Goal: Task Accomplishment & Management: Manage account settings

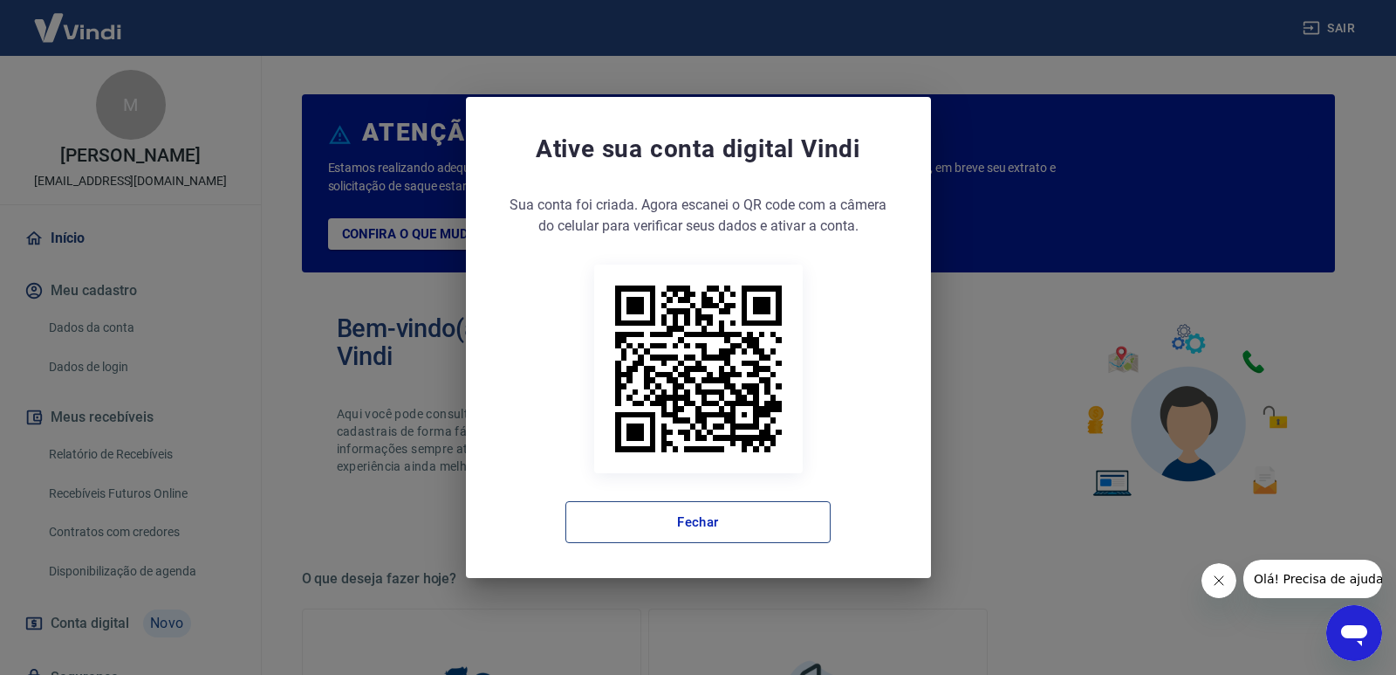
click at [712, 536] on button "Fechar" at bounding box center [697, 522] width 265 height 42
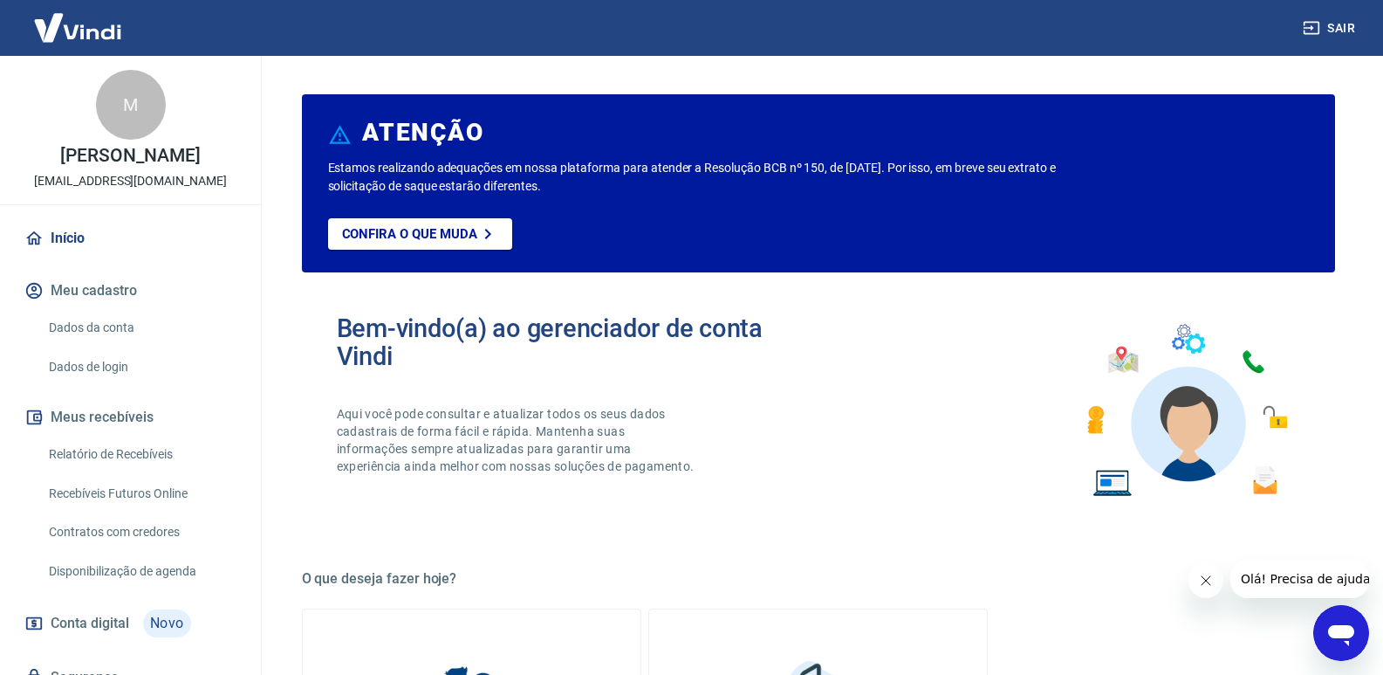
scroll to position [74, 0]
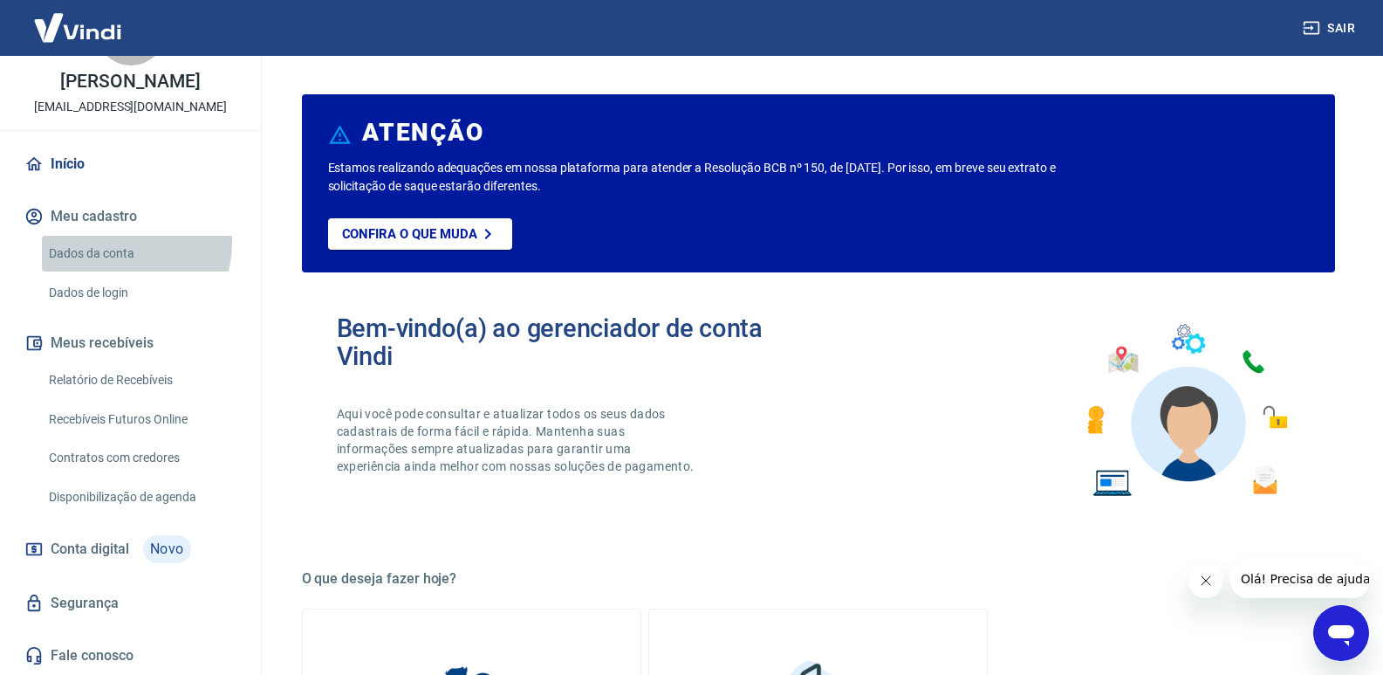
click at [118, 243] on link "Dados da conta" at bounding box center [141, 254] width 198 height 36
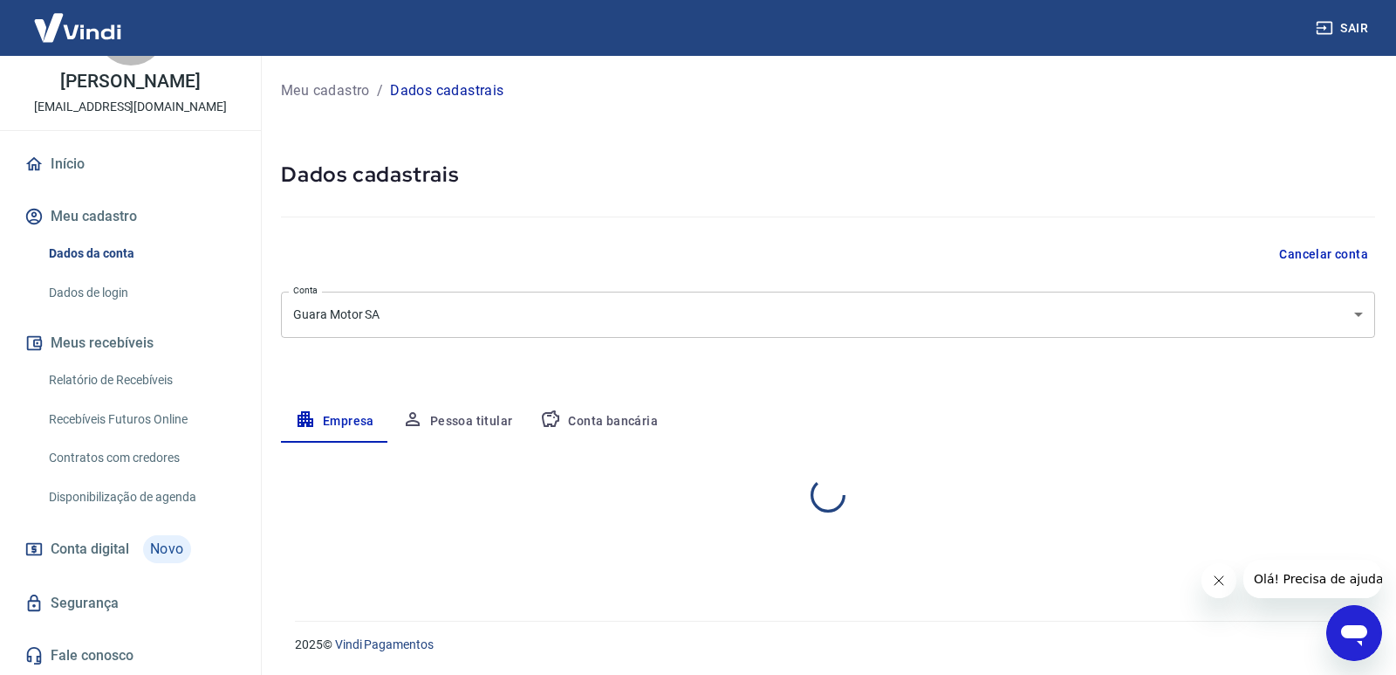
select select "SP"
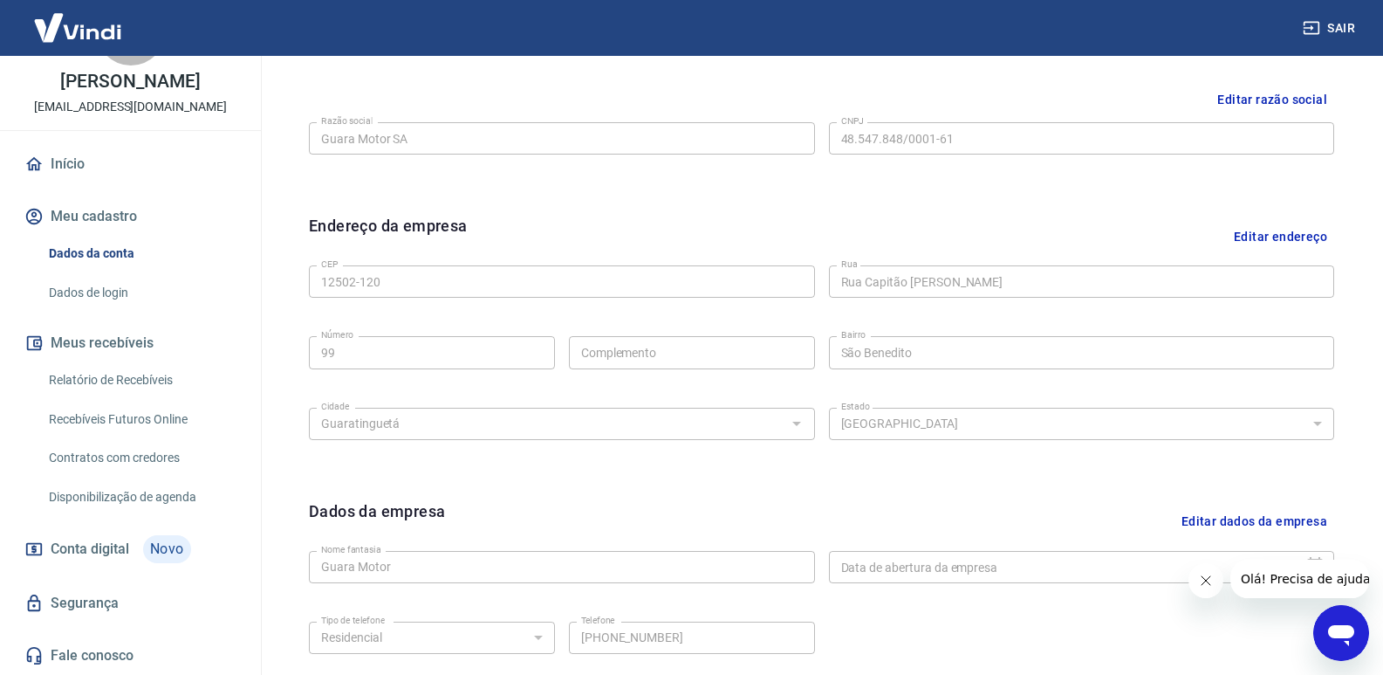
scroll to position [262, 0]
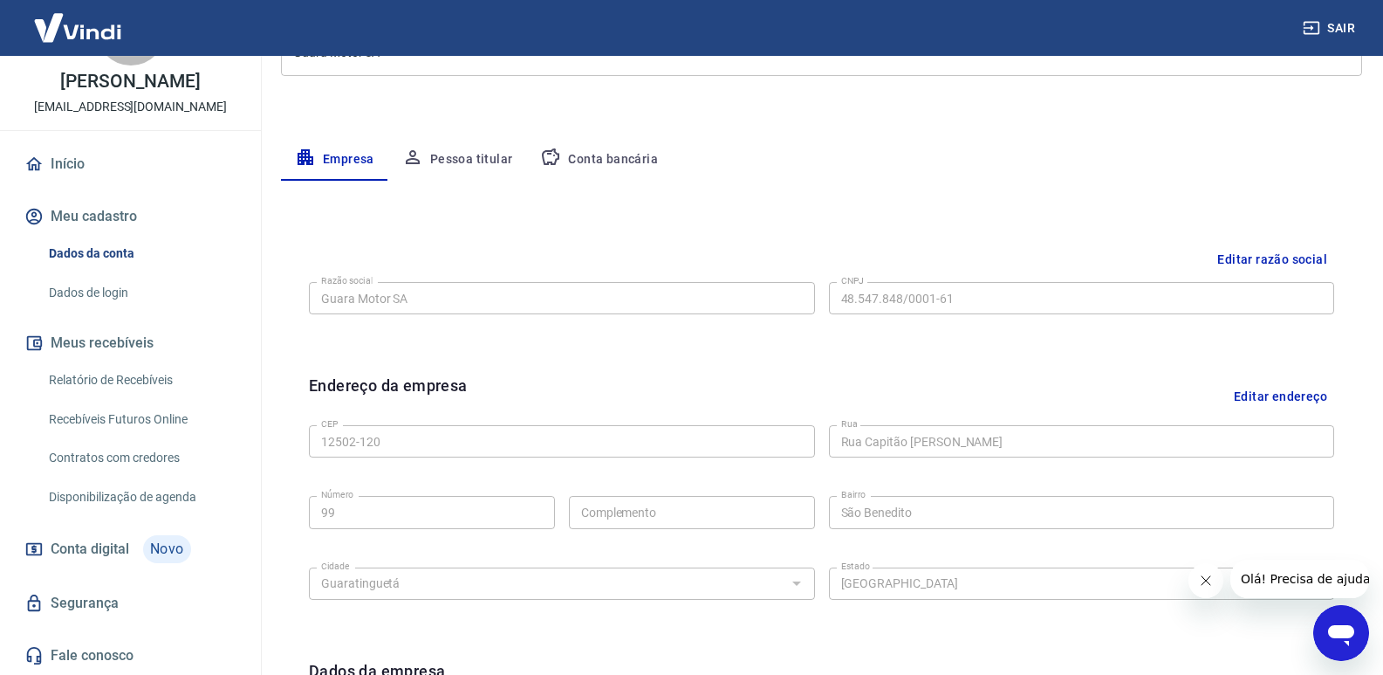
click at [469, 141] on button "Pessoa titular" at bounding box center [457, 160] width 139 height 42
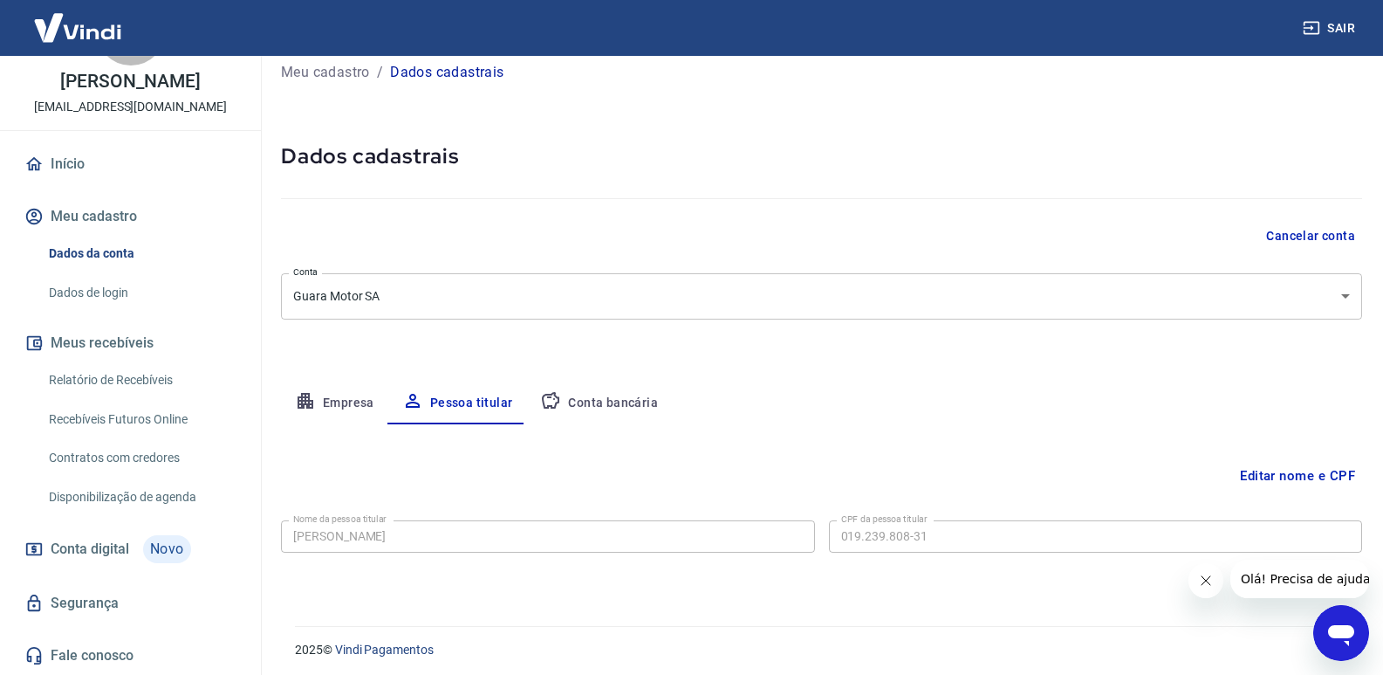
scroll to position [24, 0]
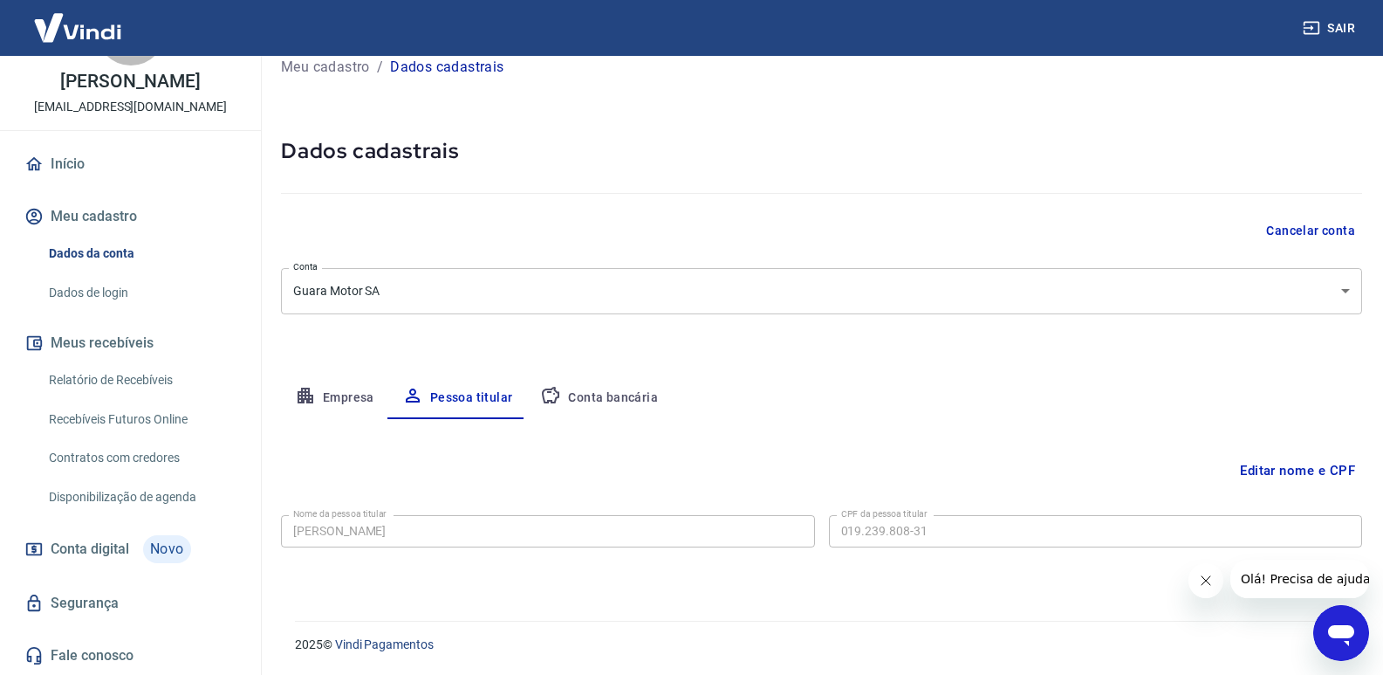
click at [607, 385] on button "Conta bancária" at bounding box center [599, 398] width 146 height 42
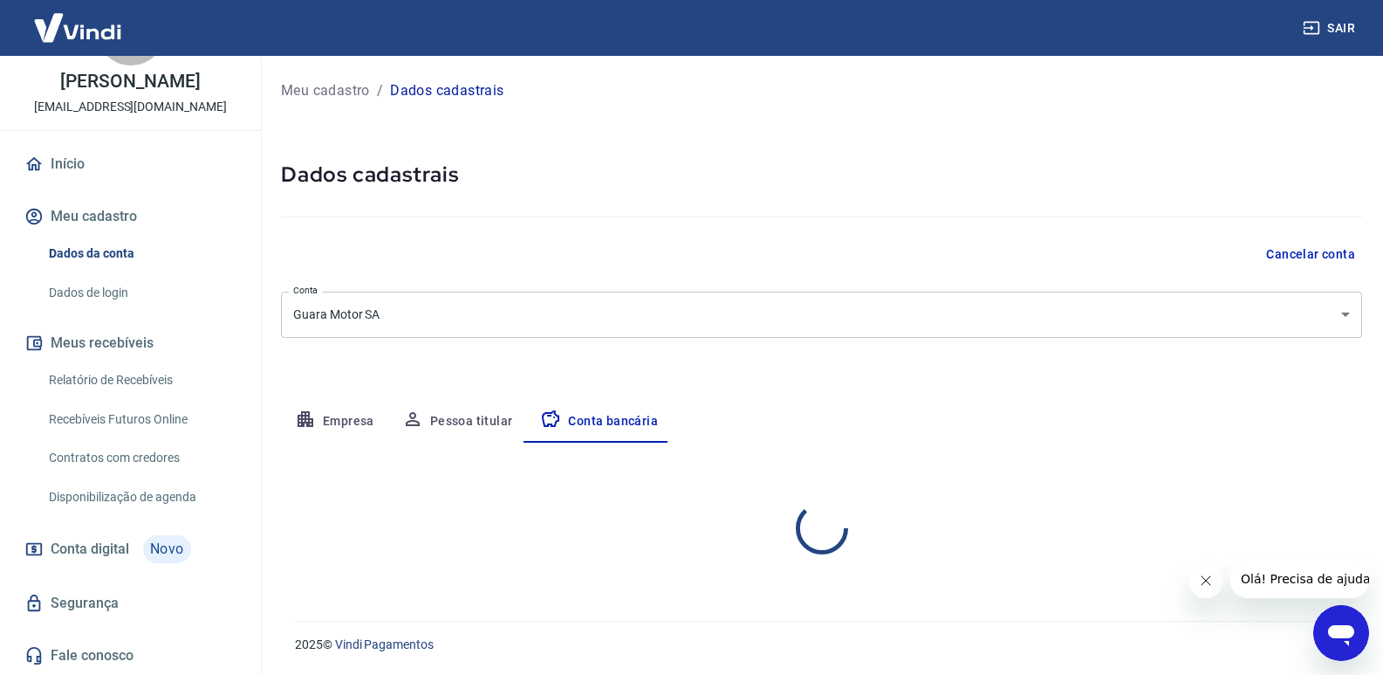
scroll to position [0, 0]
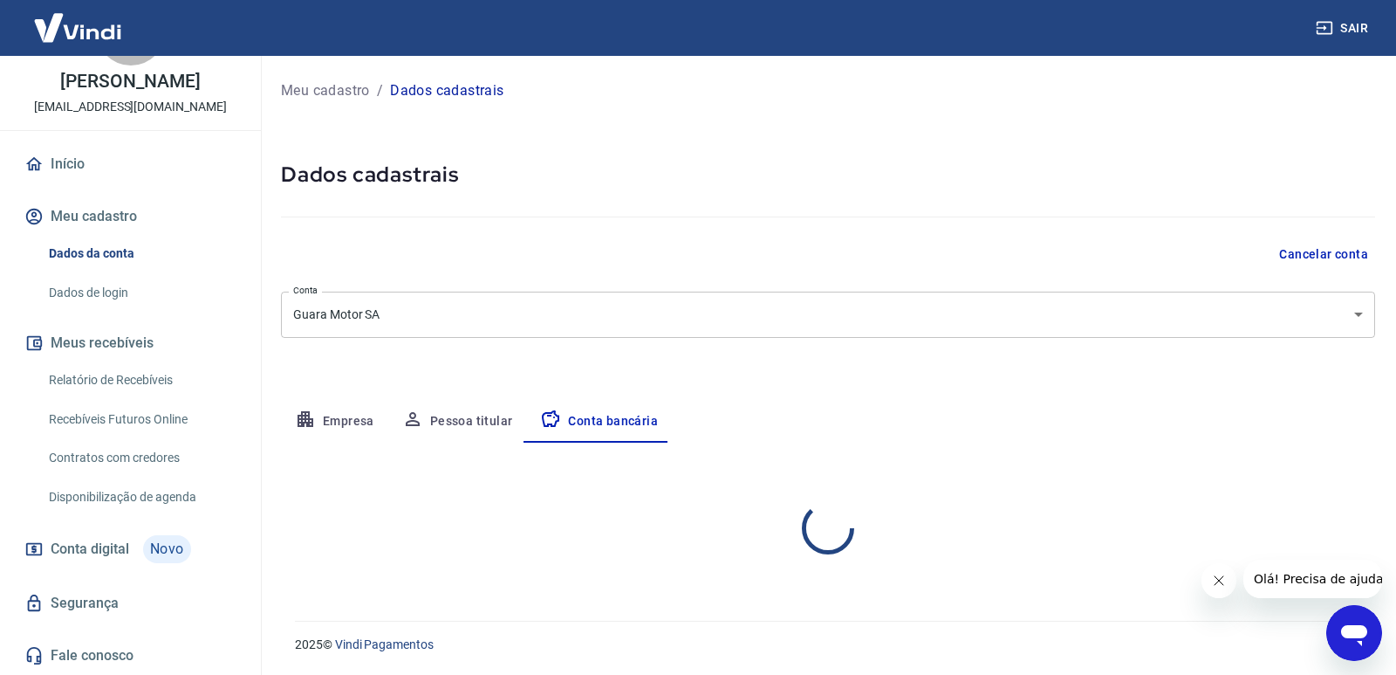
select select "1"
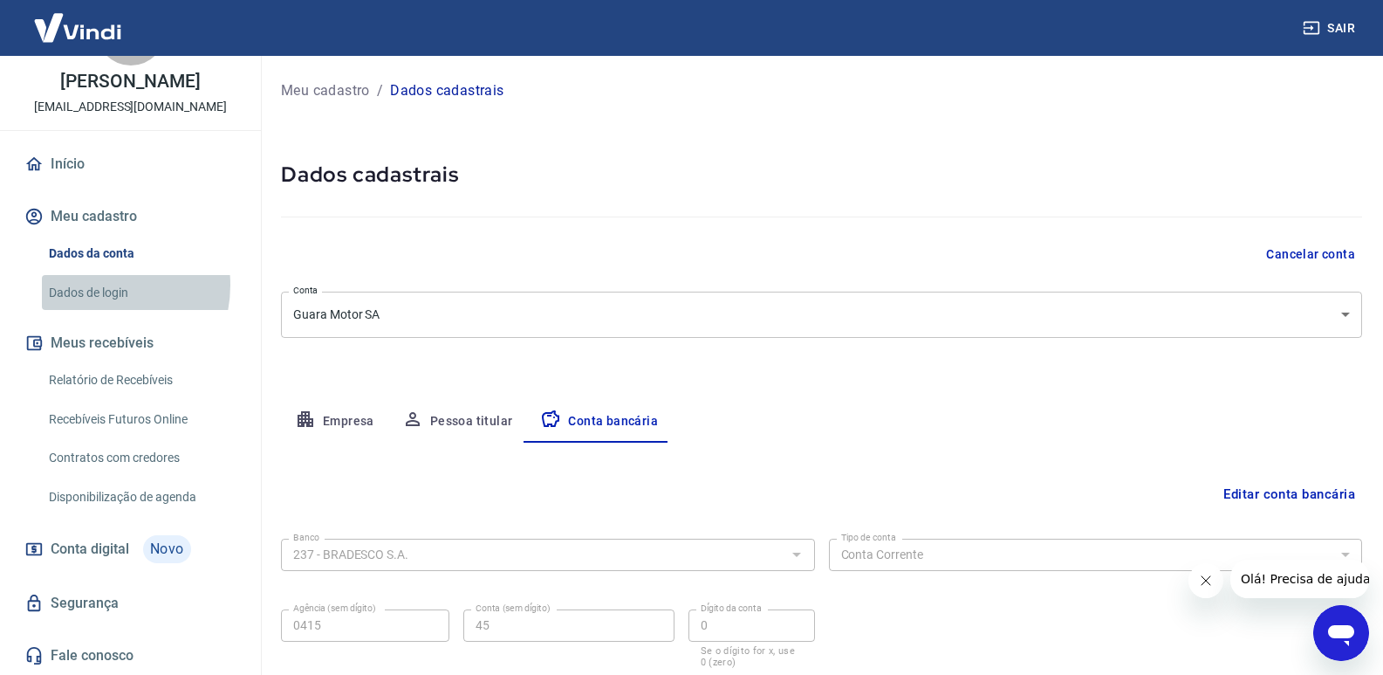
click at [94, 284] on link "Dados de login" at bounding box center [141, 293] width 198 height 36
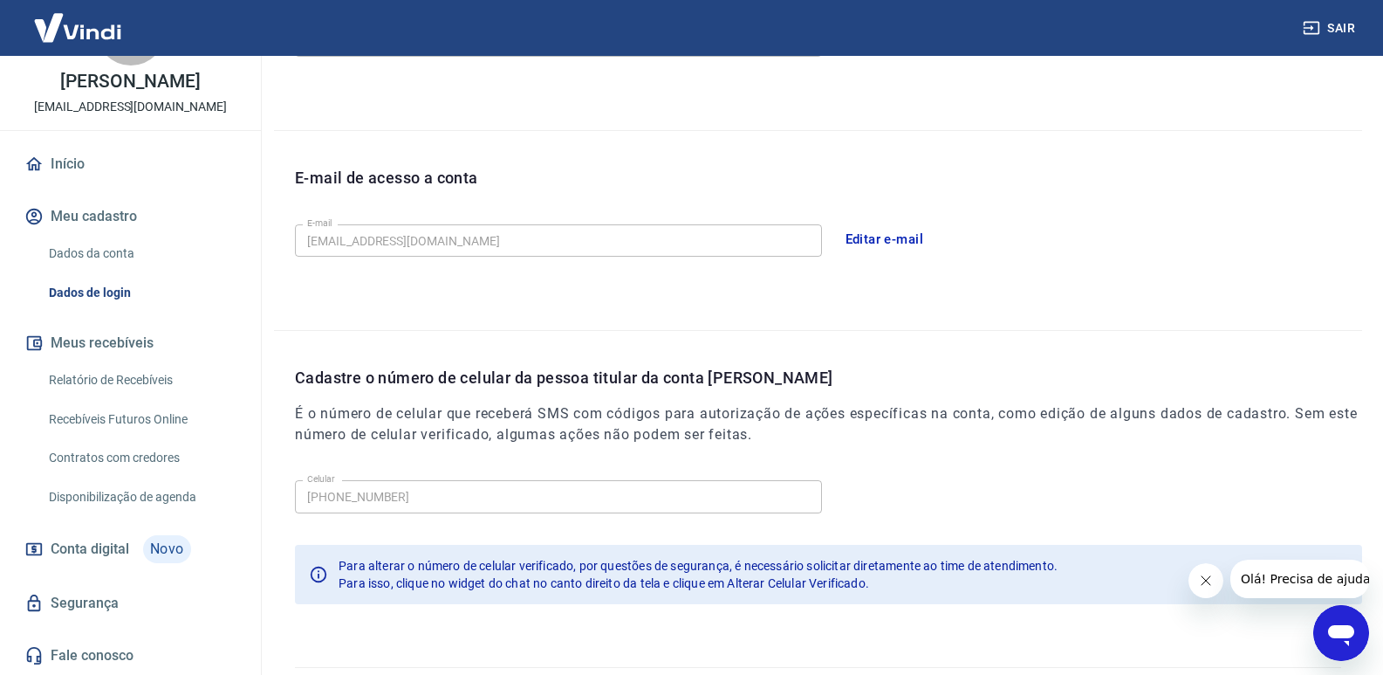
scroll to position [443, 0]
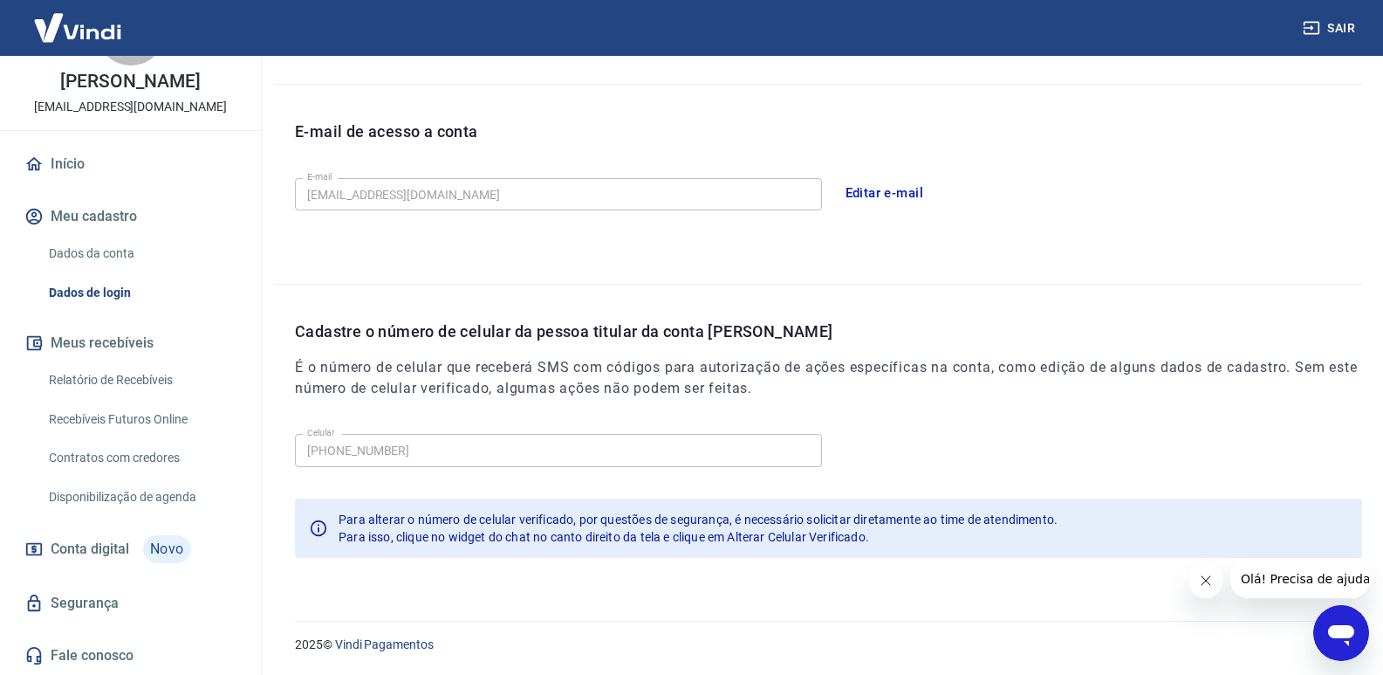
click at [87, 382] on link "Relatório de Recebíveis" at bounding box center [141, 380] width 198 height 36
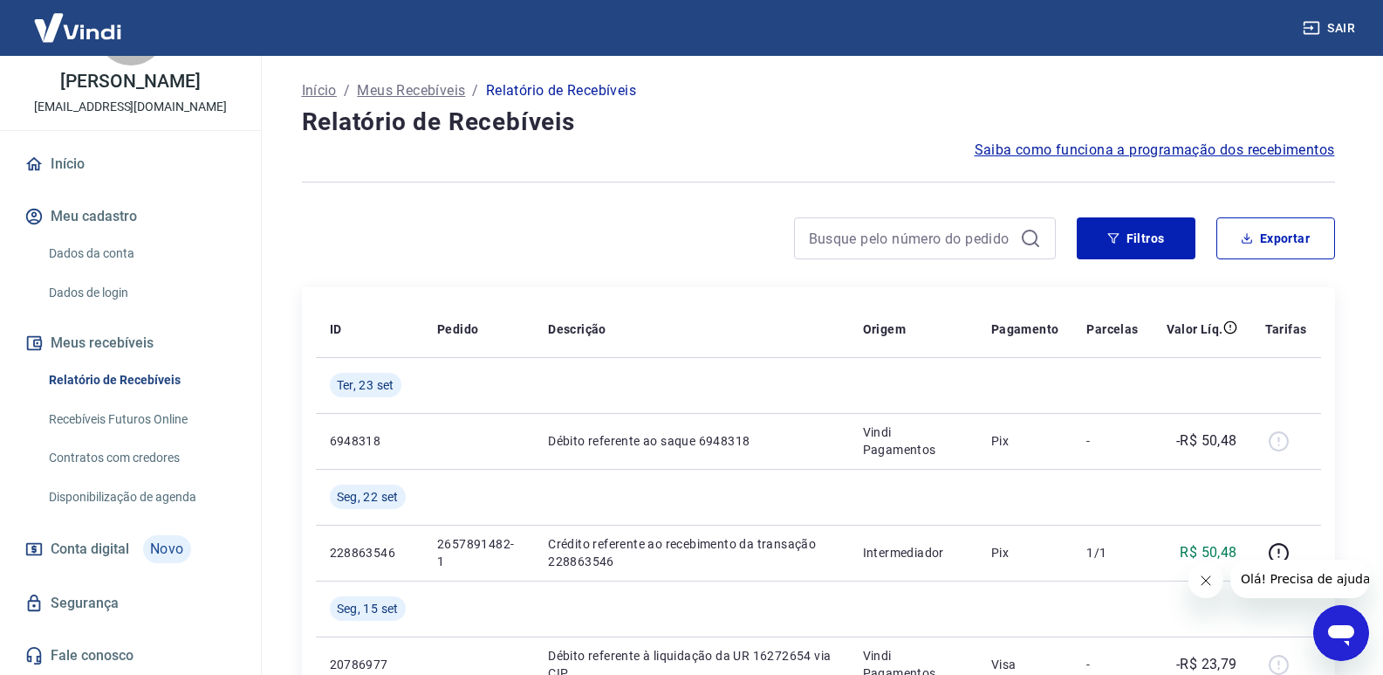
click at [134, 419] on link "Recebíveis Futuros Online" at bounding box center [141, 419] width 198 height 36
click at [121, 449] on link "Contratos com credores" at bounding box center [141, 458] width 198 height 36
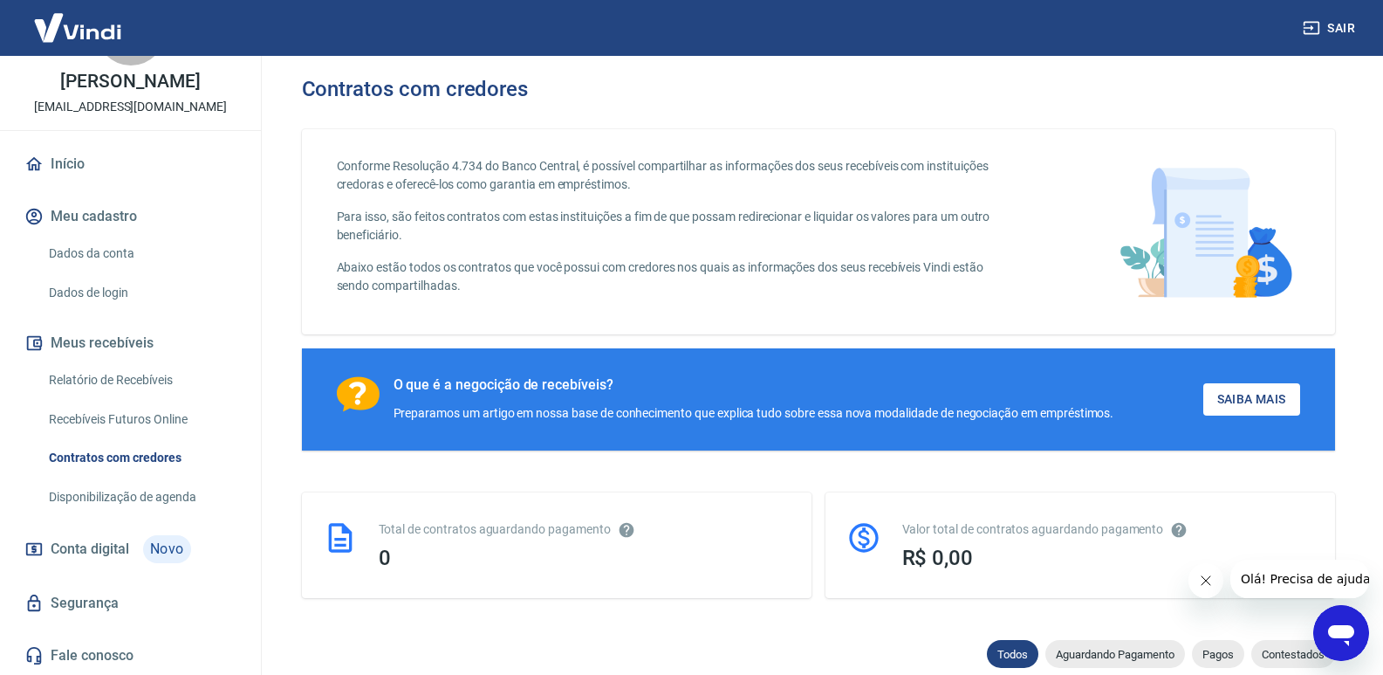
click at [137, 499] on link "Disponibilização de agenda" at bounding box center [141, 497] width 198 height 36
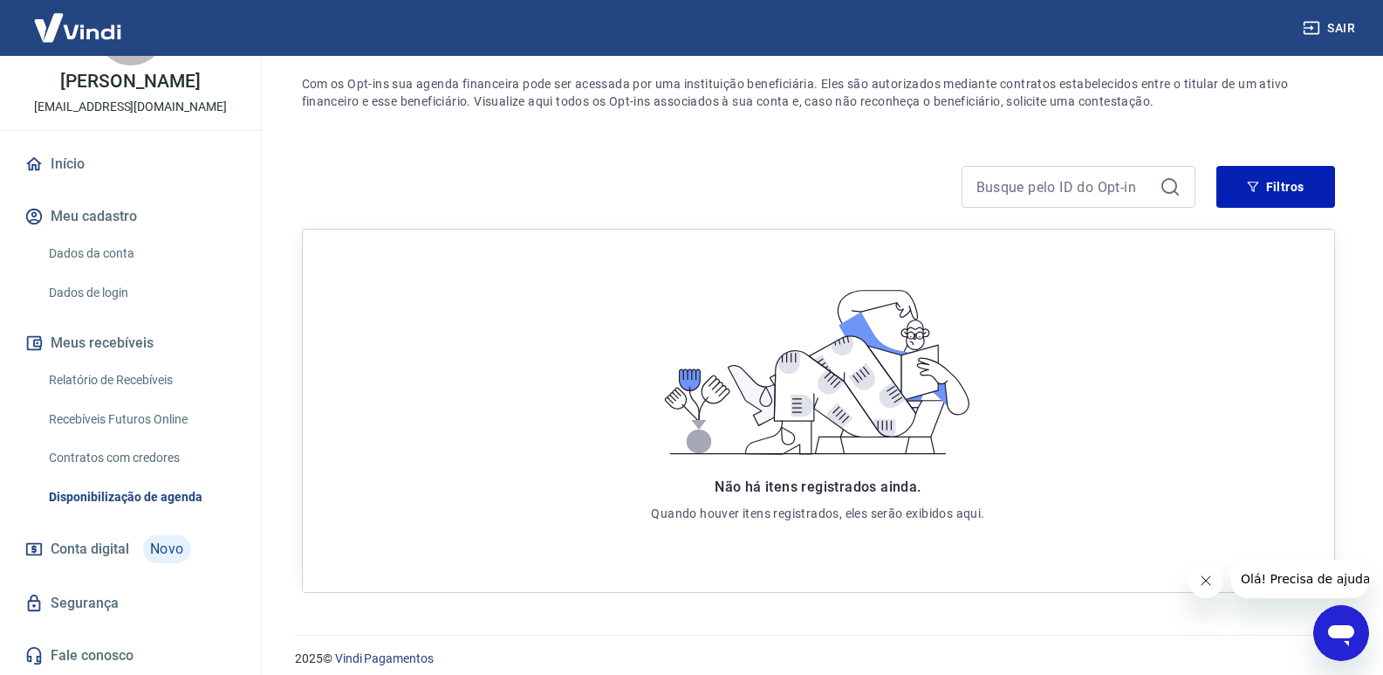
scroll to position [168, 0]
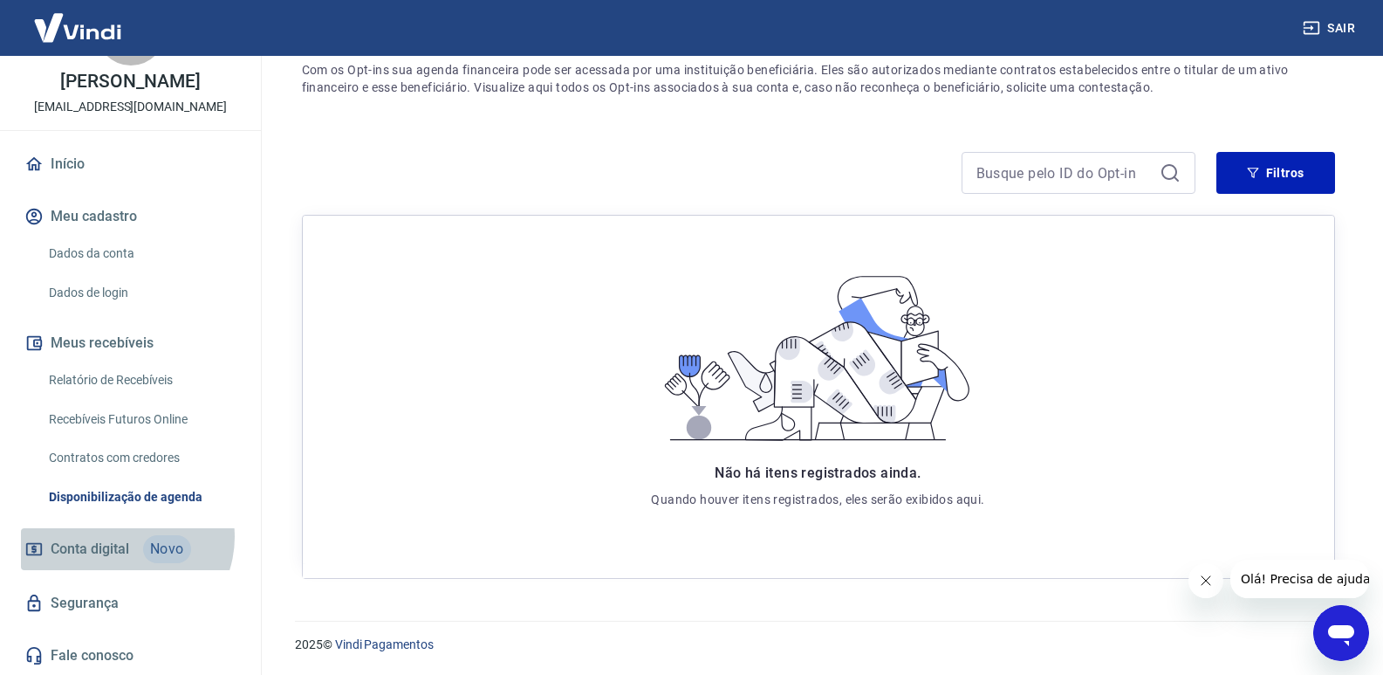
click at [125, 537] on span "Conta digital" at bounding box center [90, 549] width 79 height 24
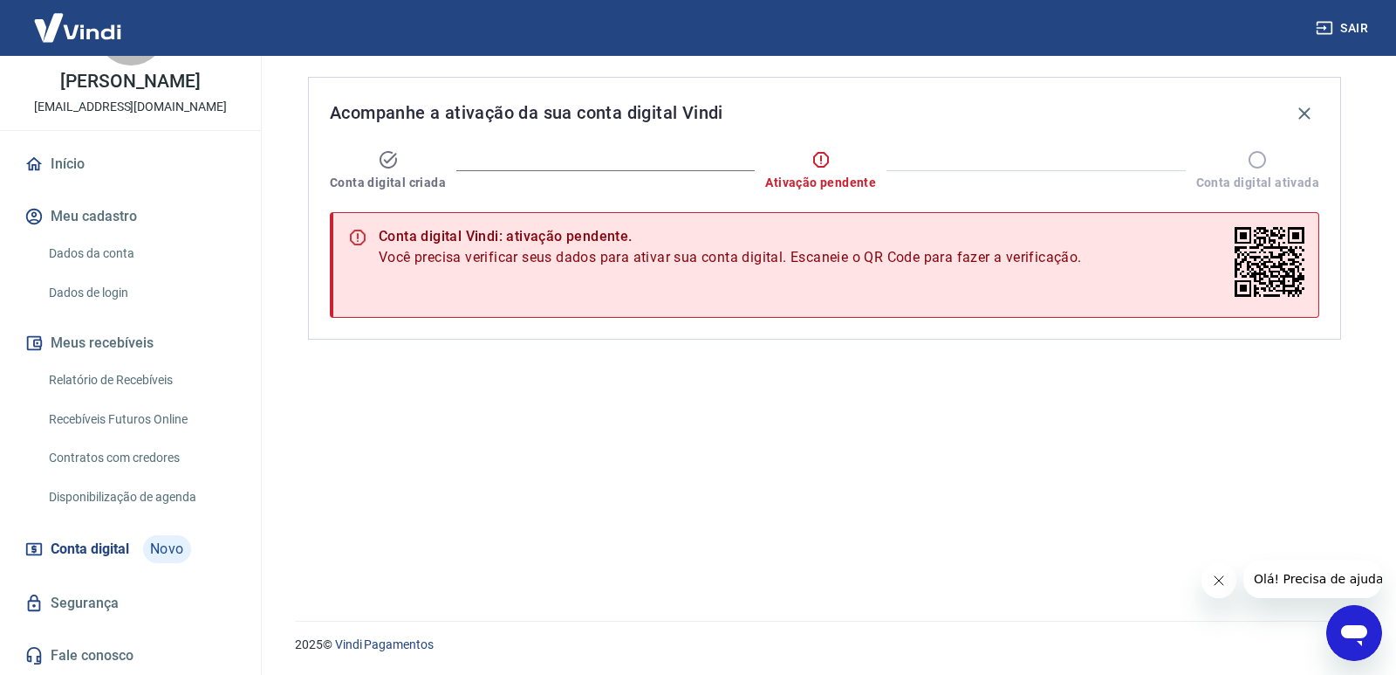
click at [88, 594] on link "Segurança" at bounding box center [130, 603] width 219 height 38
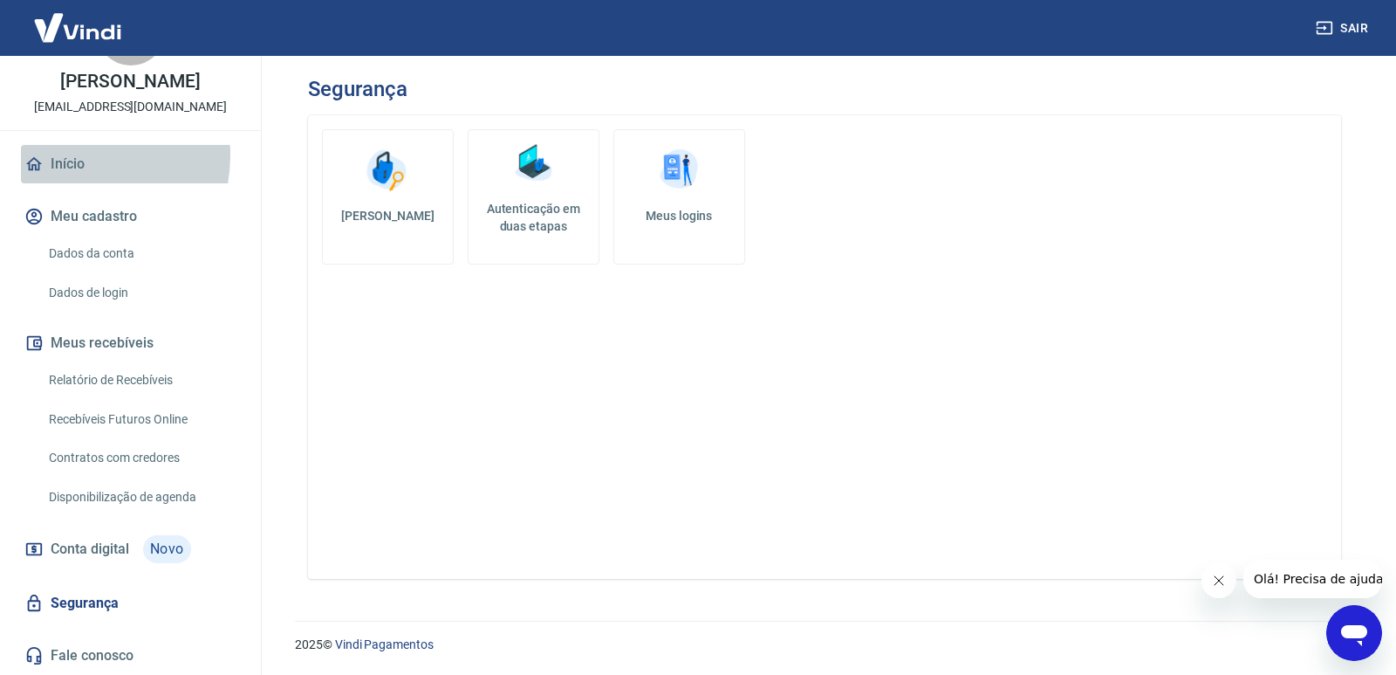
click at [68, 155] on link "Início" at bounding box center [130, 164] width 219 height 38
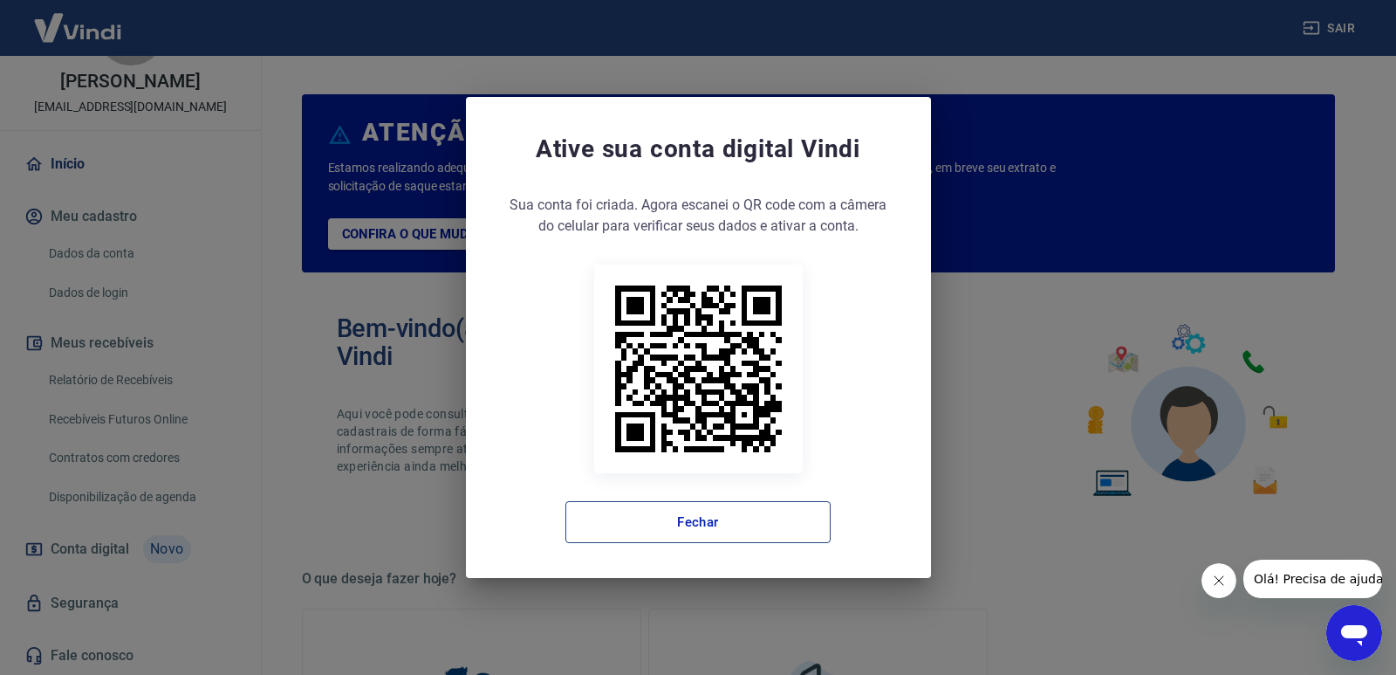
click at [698, 531] on button "Fechar" at bounding box center [697, 522] width 265 height 42
